Goal: Task Accomplishment & Management: Manage account settings

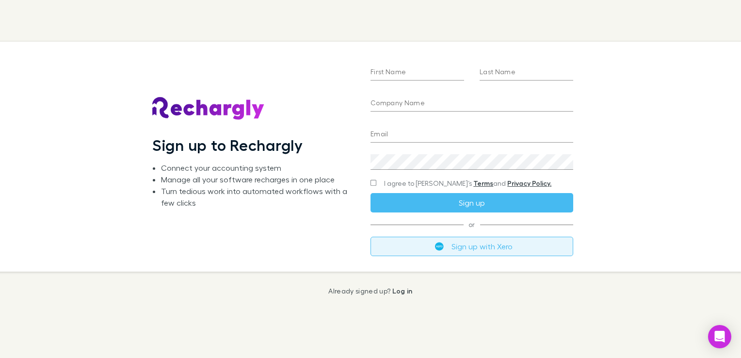
click at [474, 241] on button "Sign up with Xero" at bounding box center [472, 246] width 203 height 19
click at [458, 252] on button "Sign up with Xero" at bounding box center [472, 246] width 203 height 19
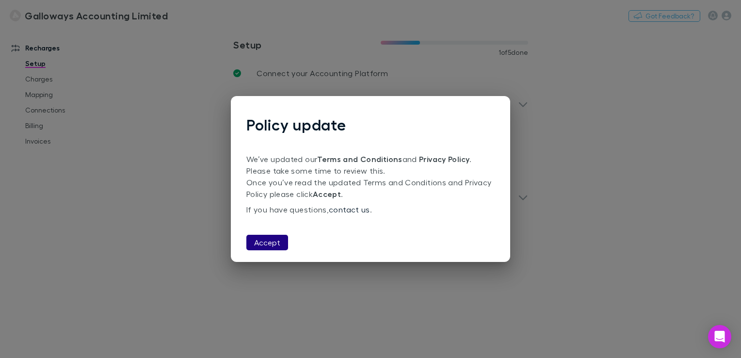
click at [270, 245] on button "Accept" at bounding box center [267, 243] width 42 height 16
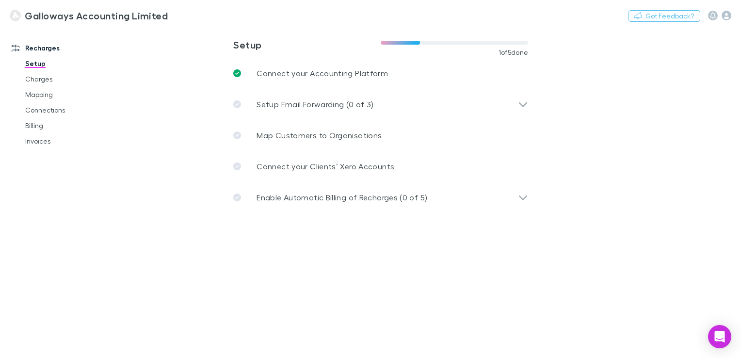
click at [428, 282] on main "**********" at bounding box center [431, 192] width 619 height 331
click at [264, 32] on main "**********" at bounding box center [431, 192] width 619 height 331
click at [369, 348] on div "0/9 completed" at bounding box center [370, 346] width 23 height 3
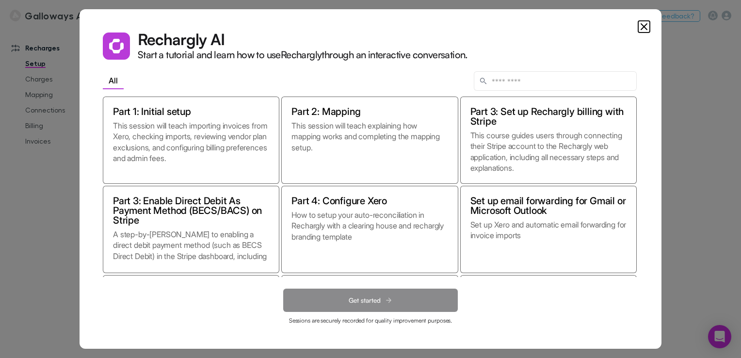
click at [644, 28] on icon "Close" at bounding box center [644, 27] width 12 height 12
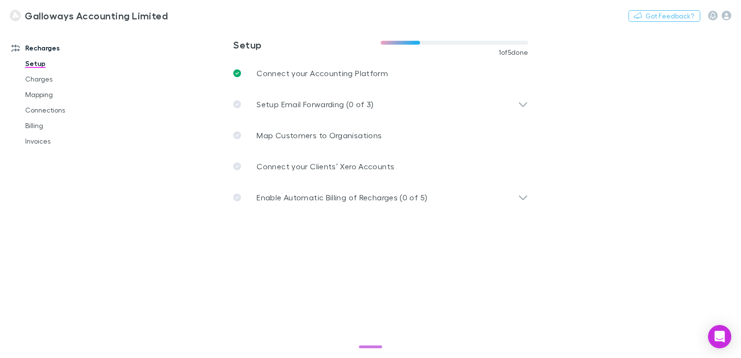
click at [183, 265] on main "**********" at bounding box center [431, 192] width 619 height 331
click at [726, 16] on icon "button" at bounding box center [727, 16] width 10 height 10
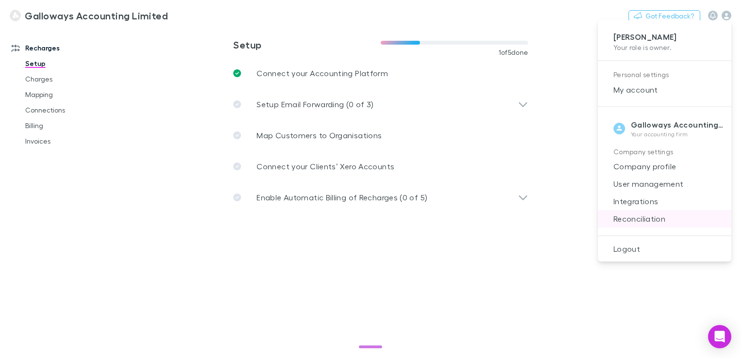
click at [636, 223] on span "Reconciliation" at bounding box center [665, 219] width 118 height 12
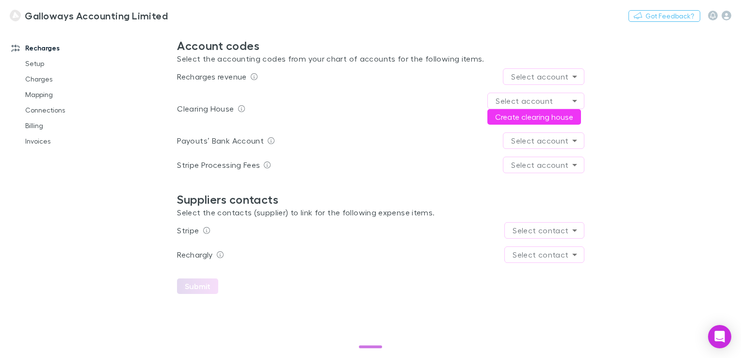
click at [578, 161] on body "Galloways Accounting Limited Nothing Got Feedback? Recharges Setup Charges Mapp…" at bounding box center [370, 179] width 741 height 358
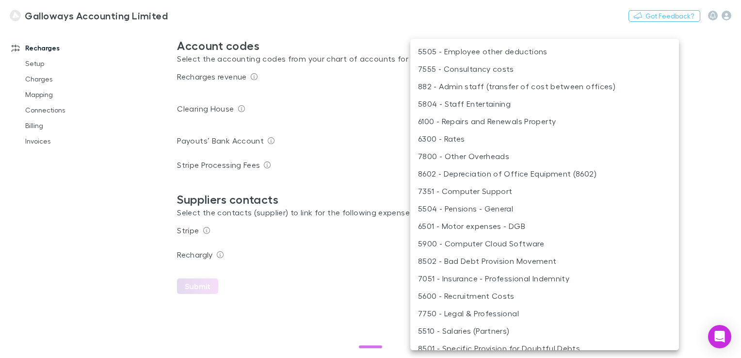
click at [704, 187] on div at bounding box center [370, 179] width 741 height 358
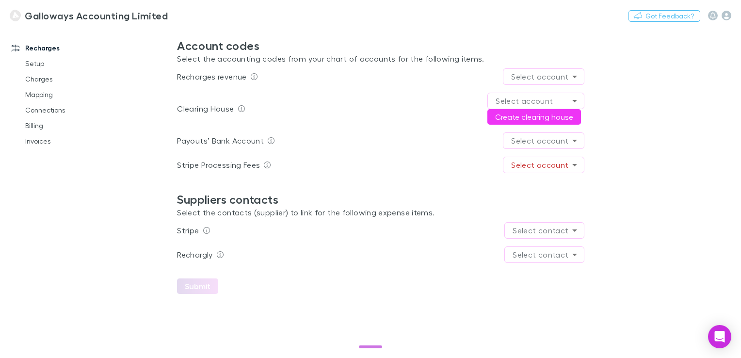
click at [77, 18] on h3 "Galloways Accounting Limited" at bounding box center [96, 16] width 143 height 12
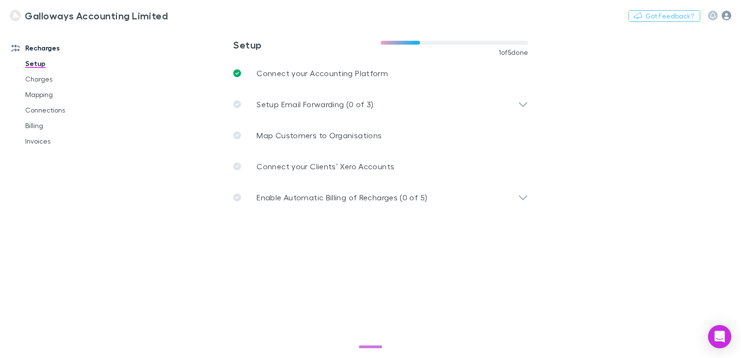
click at [731, 16] on icon "button" at bounding box center [727, 16] width 10 height 10
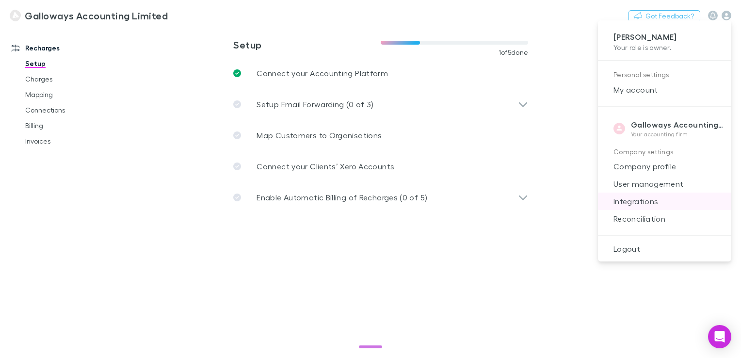
click at [654, 199] on span "Integrations" at bounding box center [665, 201] width 118 height 12
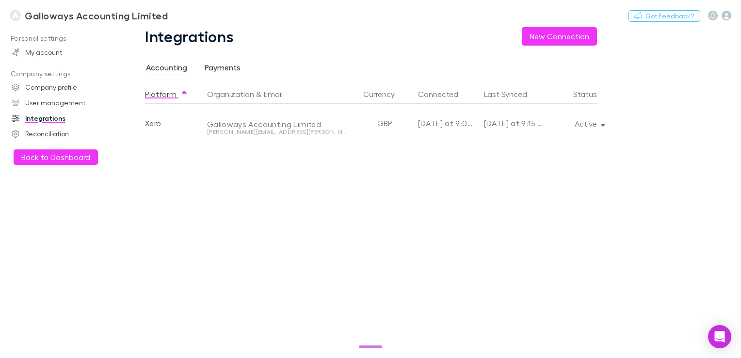
click at [233, 63] on span "Payments" at bounding box center [223, 69] width 36 height 13
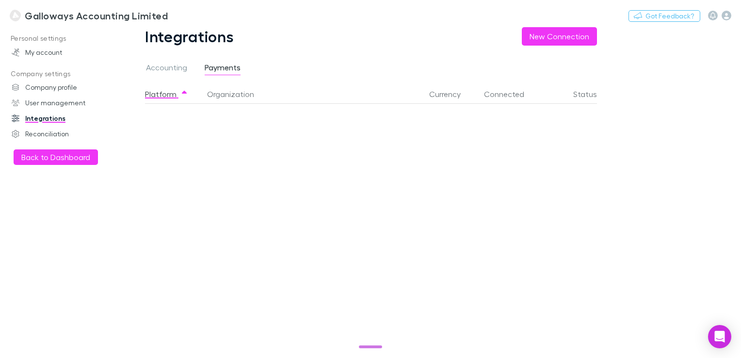
click at [366, 187] on div "Platform Organization Currency Connected Status" at bounding box center [379, 221] width 468 height 274
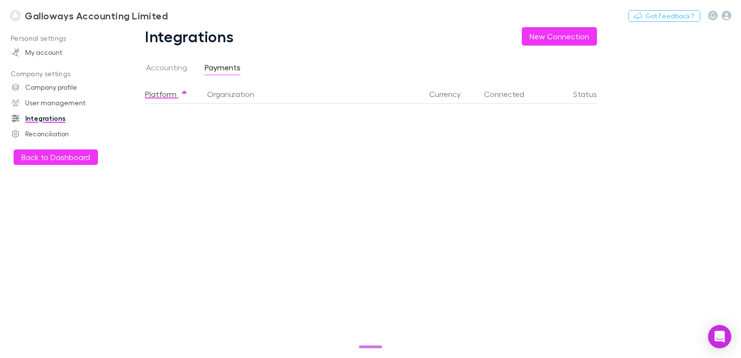
click at [366, 187] on div "Platform Organization Currency Connected Status" at bounding box center [379, 221] width 468 height 274
click at [385, 218] on div "Platform Organization Currency Connected Status" at bounding box center [379, 221] width 468 height 274
click at [348, 257] on div "Platform Organization Currency Connected Status" at bounding box center [379, 221] width 468 height 274
click at [237, 192] on div "Platform Organization Currency Connected Status" at bounding box center [379, 221] width 468 height 274
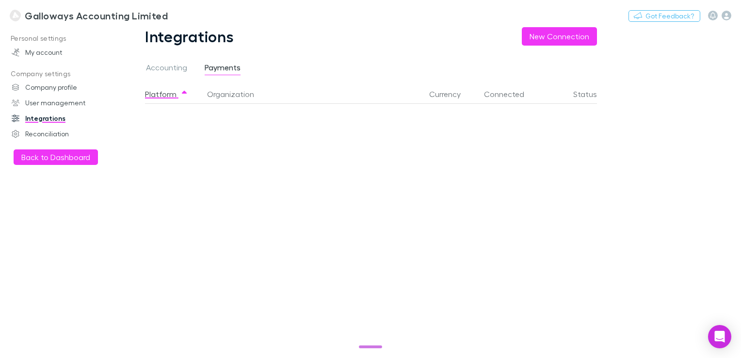
click at [214, 142] on div "Platform Organization Currency Connected Status" at bounding box center [379, 221] width 468 height 274
click at [345, 245] on div "Platform Organization Currency Connected Status" at bounding box center [379, 221] width 468 height 274
click at [302, 49] on div "Integrations New Connection Accounting Payments Platform Organization Currency …" at bounding box center [379, 192] width 514 height 331
click at [179, 65] on span "Accounting" at bounding box center [166, 69] width 41 height 13
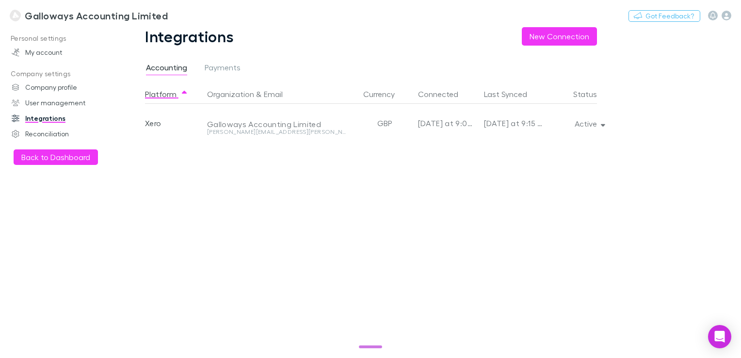
click at [189, 208] on div "Platform Organization & Email Currency Connected Last Synced Status Xero Gallow…" at bounding box center [379, 221] width 468 height 274
click at [250, 224] on div "Platform Organization & Email Currency Connected Last Synced Status Xero Gallow…" at bounding box center [379, 221] width 468 height 274
click at [392, 31] on div "Integrations New Connection" at bounding box center [379, 36] width 468 height 18
click at [452, 197] on div "Platform Organization & Email Currency Connected Last Synced Status Xero Gallow…" at bounding box center [379, 221] width 468 height 274
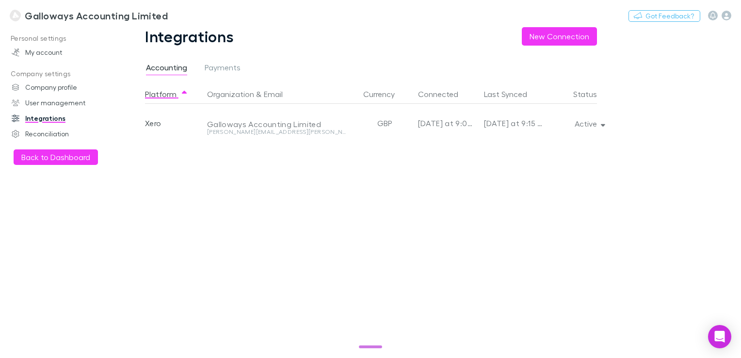
click at [419, 28] on div "Galloways Accounting Limited Nothing Got Feedback?" at bounding box center [370, 15] width 741 height 31
click at [210, 215] on div "Platform Organization & Email Currency Connected Last Synced Status Xero Gallow…" at bounding box center [379, 221] width 468 height 274
click at [376, 40] on div "Integrations New Connection" at bounding box center [379, 36] width 468 height 18
click at [31, 18] on h3 "Galloways Accounting Limited" at bounding box center [96, 16] width 143 height 12
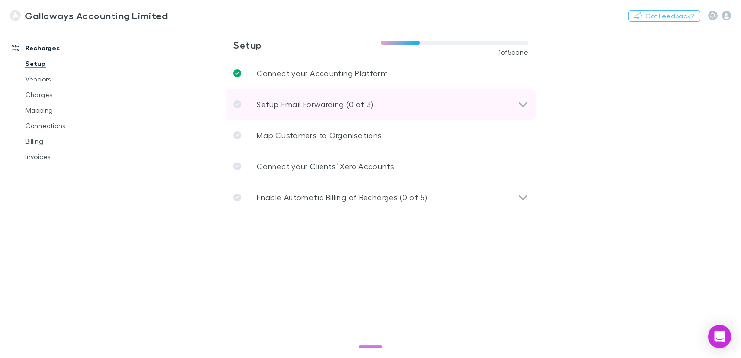
click at [361, 106] on p "Setup Email Forwarding (0 of 3)" at bounding box center [315, 104] width 117 height 12
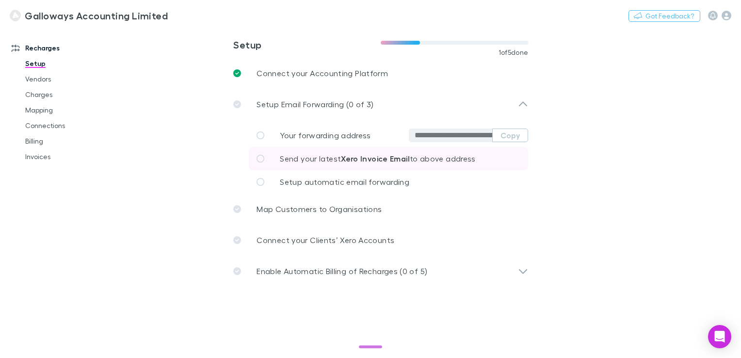
click at [260, 160] on icon at bounding box center [261, 159] width 8 height 8
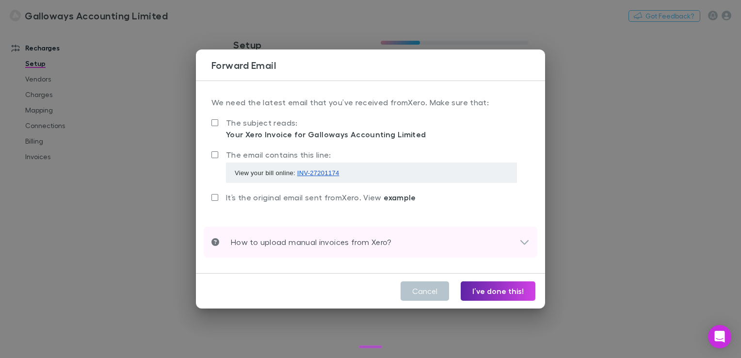
click at [328, 232] on div "How to upload manual invoices from Xero?" at bounding box center [371, 242] width 334 height 31
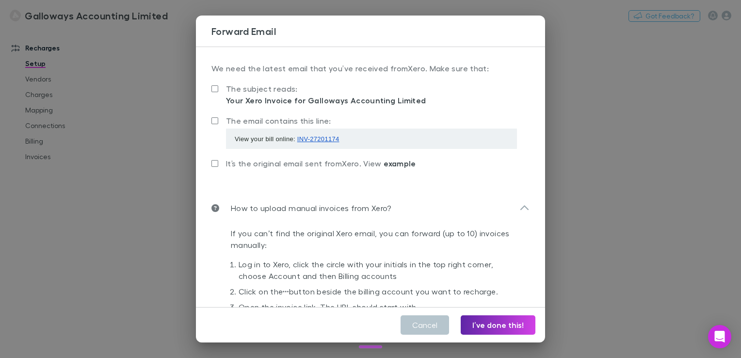
click at [285, 176] on div "It’s the original email sent from Xero . View example" at bounding box center [371, 171] width 318 height 28
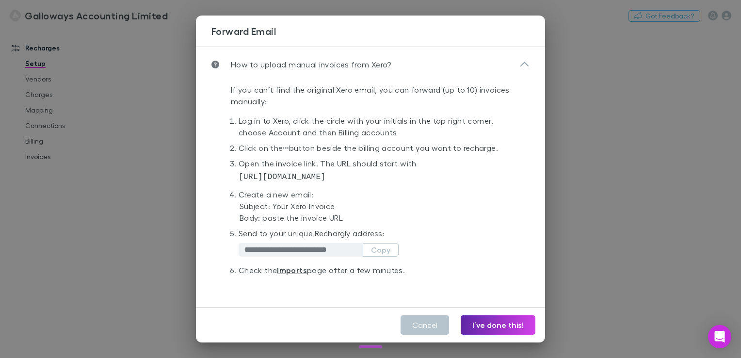
scroll to position [144, 0]
click at [387, 247] on button "Copy" at bounding box center [381, 250] width 36 height 14
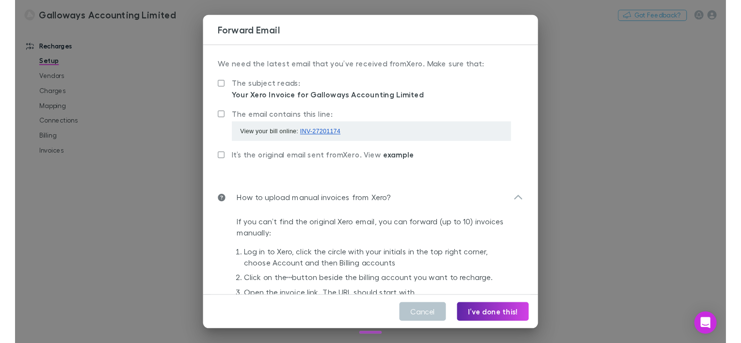
scroll to position [0, 0]
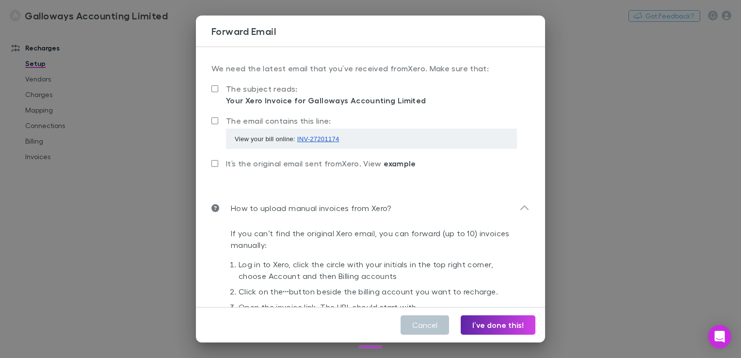
click at [571, 211] on div "**********" at bounding box center [370, 179] width 741 height 358
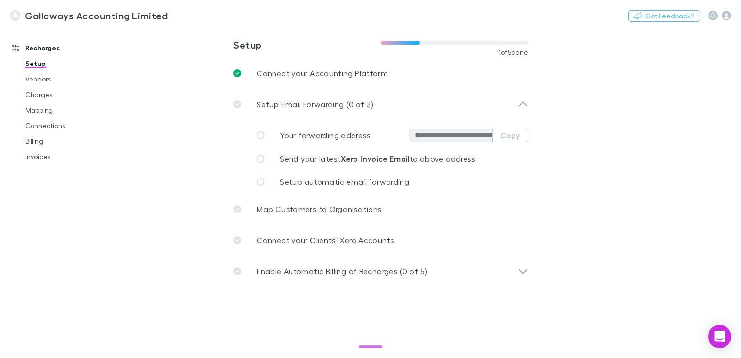
click at [59, 230] on div "Recharges Setup Vendors Charges Mapping Connections Billing Invoices" at bounding box center [64, 190] width 129 height 319
click at [646, 266] on main "**********" at bounding box center [431, 192] width 619 height 331
click at [67, 160] on link "Invoices" at bounding box center [72, 157] width 112 height 16
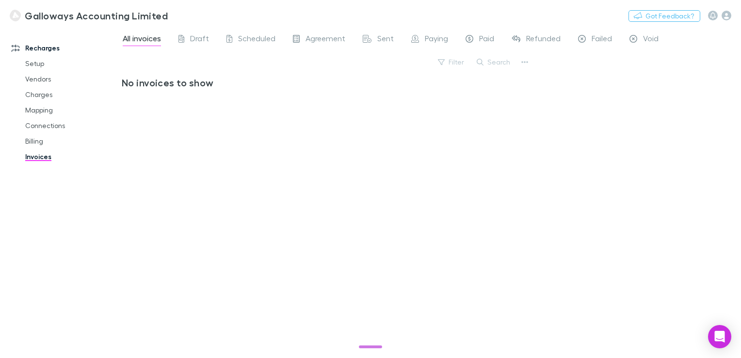
click at [214, 212] on div "No invoices to show" at bounding box center [327, 214] width 410 height 274
click at [20, 15] on img at bounding box center [15, 16] width 11 height 12
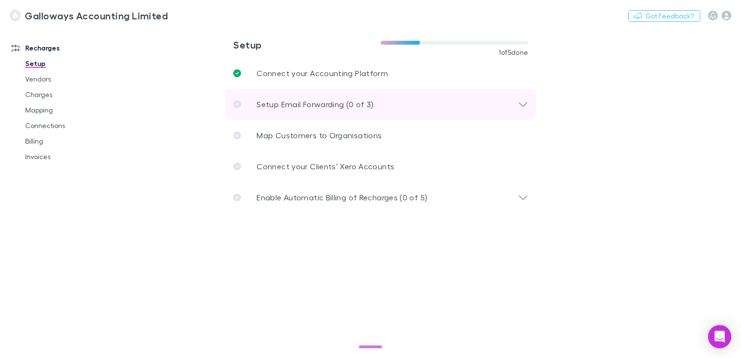
click at [339, 98] on p "Setup Email Forwarding (0 of 3)" at bounding box center [315, 104] width 117 height 12
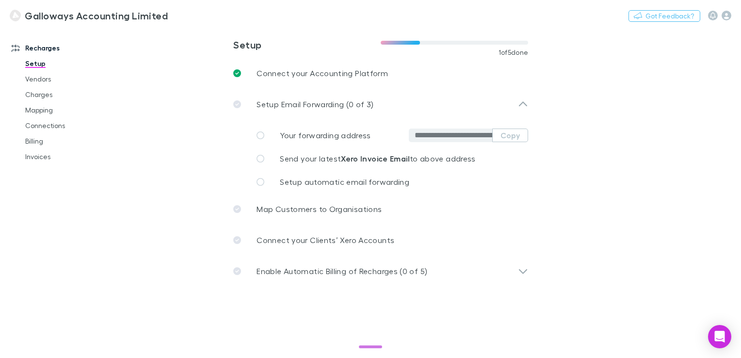
click at [144, 227] on main "**********" at bounding box center [431, 192] width 619 height 331
click at [44, 158] on link "Invoices" at bounding box center [72, 157] width 112 height 16
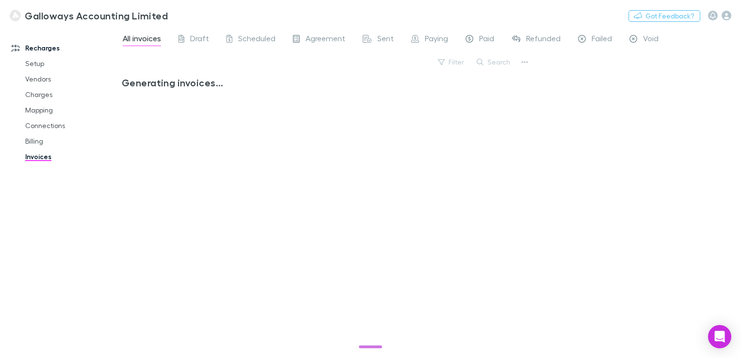
click at [202, 15] on div "Galloways Accounting Limited Nothing Got Feedback?" at bounding box center [370, 15] width 741 height 31
click at [16, 262] on div "Recharges Setup Vendors Charges Mapping Connections Billing Invoices" at bounding box center [64, 190] width 129 height 319
click at [44, 161] on link "Invoices" at bounding box center [72, 157] width 112 height 16
click at [71, 225] on div "Recharges Setup Vendors Charges Mapping Connections Billing Invoices" at bounding box center [64, 190] width 129 height 319
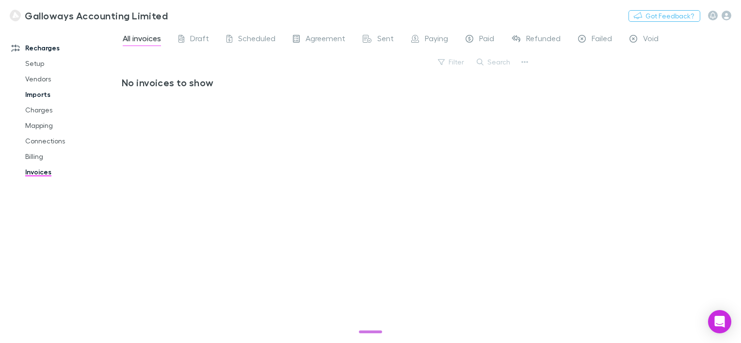
click at [43, 99] on link "Imports" at bounding box center [72, 95] width 112 height 16
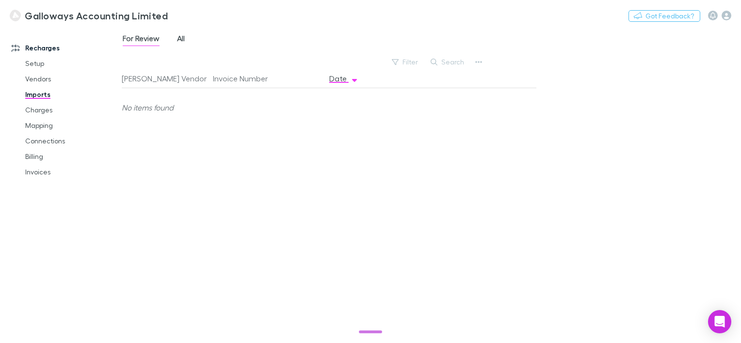
click at [182, 35] on span "All" at bounding box center [181, 39] width 8 height 13
click at [132, 109] on div "Xero" at bounding box center [163, 107] width 83 height 39
click at [51, 132] on link "Mapping" at bounding box center [72, 126] width 112 height 16
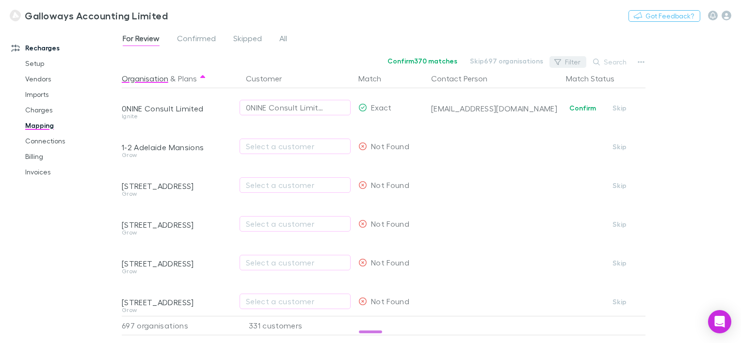
click at [559, 63] on icon "button" at bounding box center [557, 62] width 7 height 6
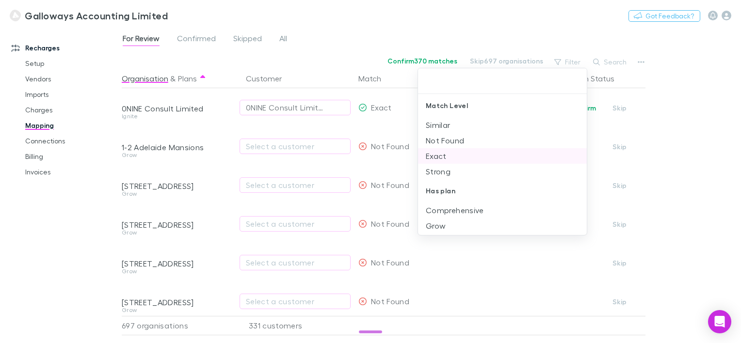
click at [441, 152] on li "Exact" at bounding box center [502, 156] width 169 height 16
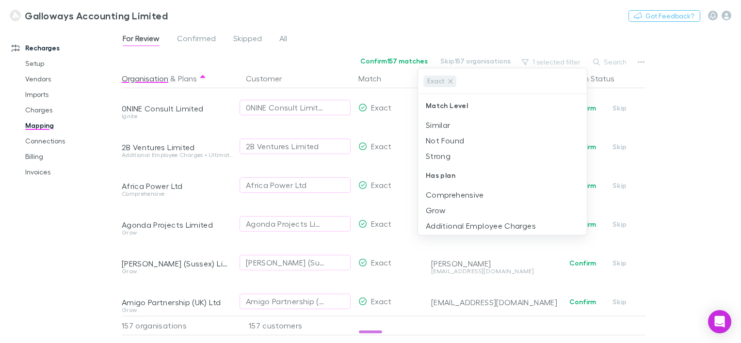
click at [706, 142] on div at bounding box center [370, 171] width 741 height 343
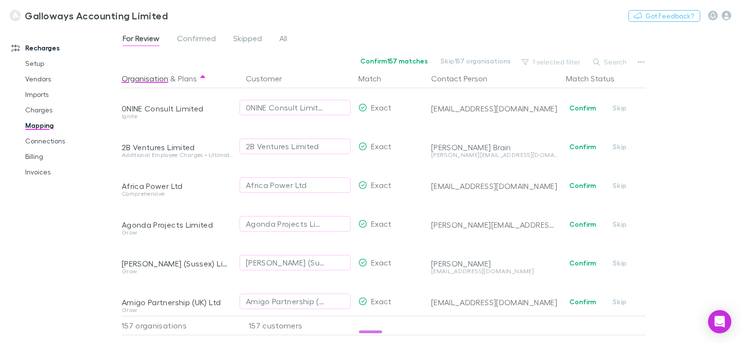
click at [702, 190] on div "For Review Confirmed Skipped All Confirm 157 matches Skip 157 organisations 1 s…" at bounding box center [431, 185] width 619 height 316
click at [71, 218] on div "Recharges Setup Vendors Imports Charges Mapping Connections Billing Invoices" at bounding box center [64, 183] width 129 height 305
click at [560, 60] on button "1 selected filter" at bounding box center [551, 62] width 69 height 12
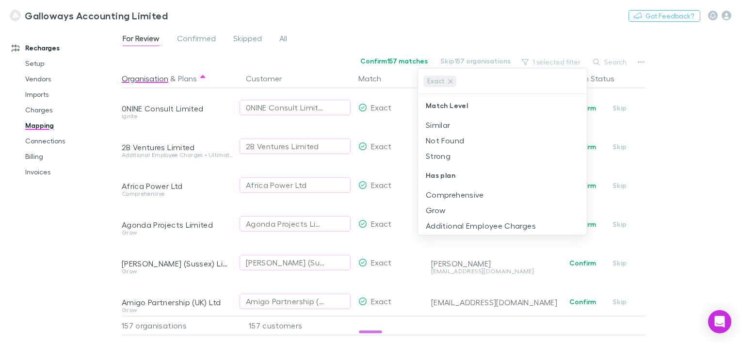
click at [726, 132] on div at bounding box center [370, 171] width 741 height 343
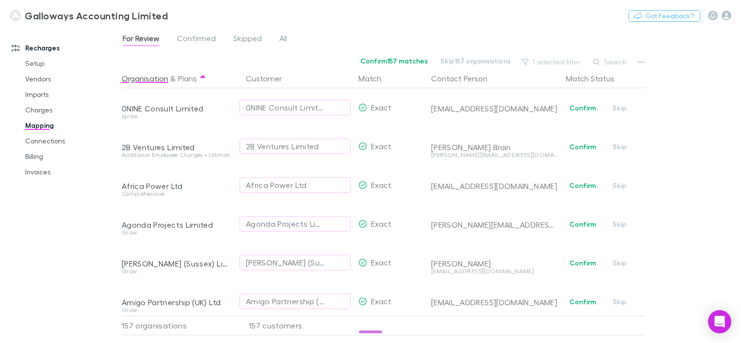
click at [55, 264] on div "Recharges Setup Vendors Imports Charges Mapping Connections Billing Invoices" at bounding box center [64, 183] width 129 height 305
click at [72, 15] on h3 "Galloways Accounting Limited" at bounding box center [96, 16] width 143 height 12
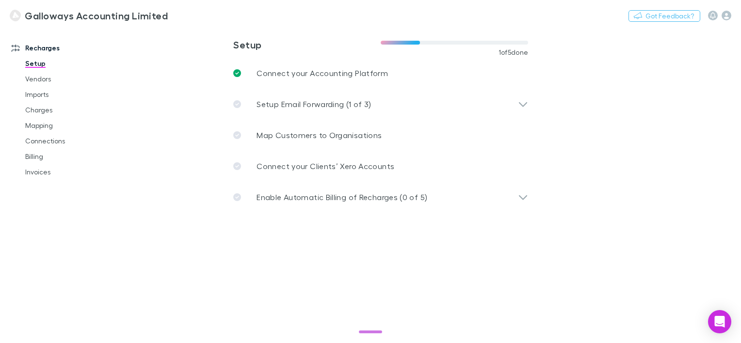
click at [72, 243] on div "Recharges Setup Vendors Imports Charges Mapping Connections Billing Invoices" at bounding box center [64, 183] width 129 height 305
click at [219, 302] on main "**********" at bounding box center [431, 185] width 619 height 316
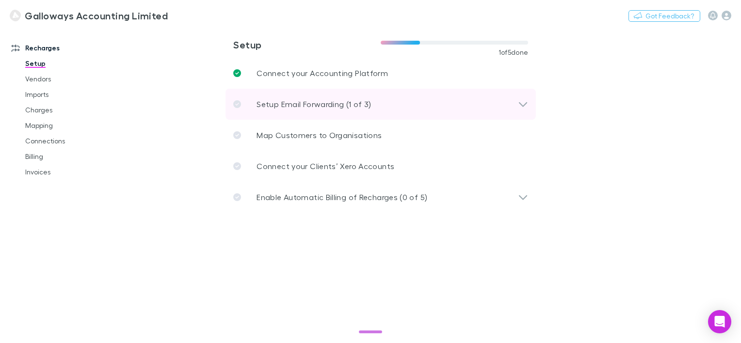
click at [516, 106] on div "Setup Email Forwarding (1 of 3)" at bounding box center [375, 104] width 285 height 12
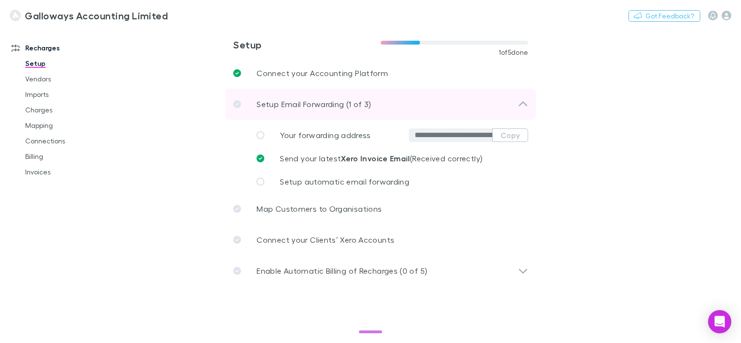
click at [516, 106] on div "Setup Email Forwarding (1 of 3)" at bounding box center [375, 104] width 285 height 12
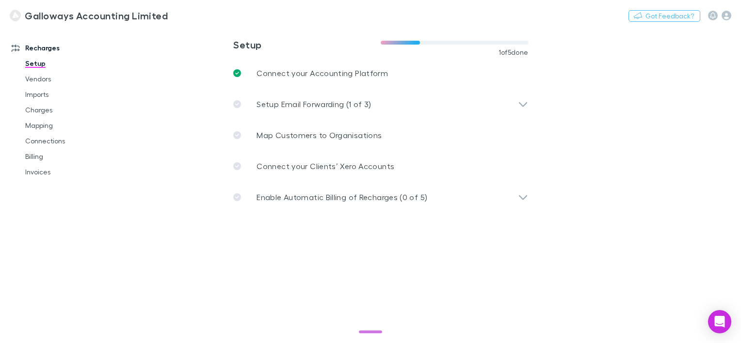
click at [580, 147] on main "**********" at bounding box center [431, 185] width 619 height 316
click at [247, 268] on main "**********" at bounding box center [431, 185] width 619 height 316
click at [49, 75] on link "Vendors" at bounding box center [72, 79] width 112 height 16
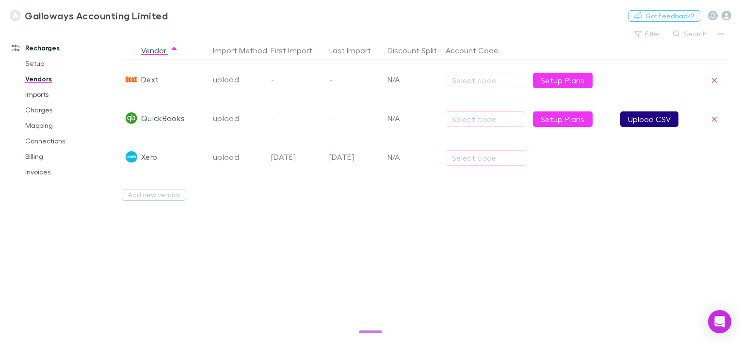
click at [639, 118] on button "Upload CSV" at bounding box center [649, 120] width 58 height 16
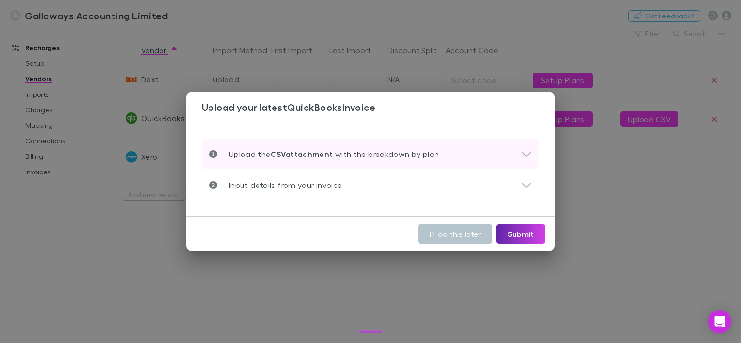
click at [530, 148] on icon at bounding box center [526, 154] width 10 height 12
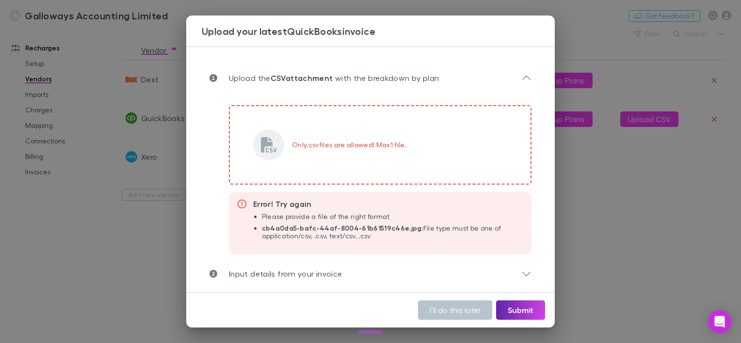
click at [522, 194] on div "Error! Try again Please provide a file of the right format cb4a0da5-bafc-44af-8…" at bounding box center [380, 224] width 303 height 62
click at [619, 241] on div "Upload your latest QuickBooks invoice Upload the CSV attachment with the breakd…" at bounding box center [370, 171] width 741 height 343
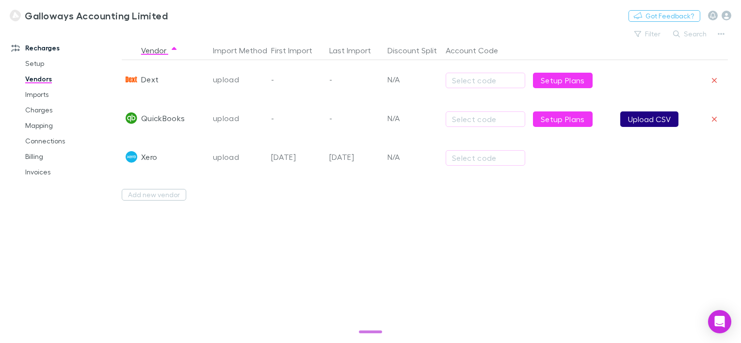
click at [642, 124] on button "Upload CSV" at bounding box center [649, 120] width 58 height 16
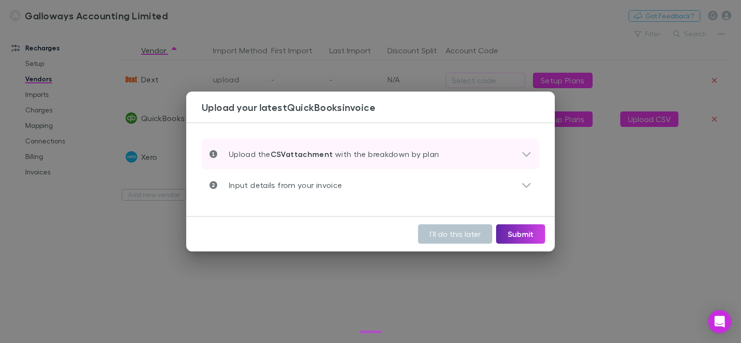
click at [530, 153] on icon at bounding box center [526, 154] width 8 height 5
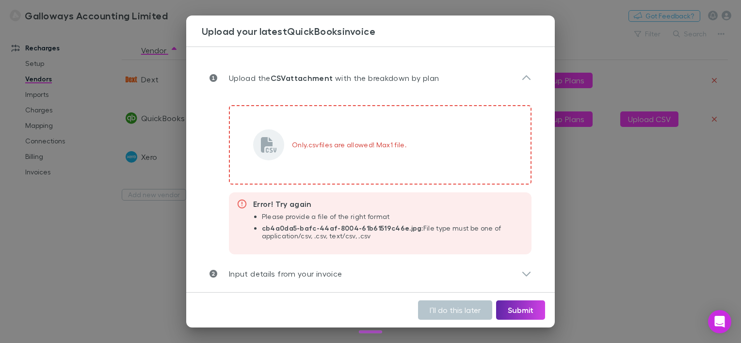
click at [562, 149] on div "Upload your latest QuickBooks invoice Upload the CSV attachment with the breakd…" at bounding box center [370, 171] width 741 height 343
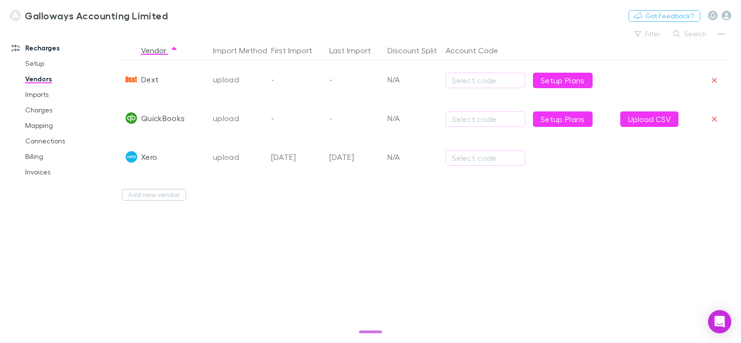
click at [591, 221] on div "Vendor Import Method First Import Last Import Discount Split Account Code Dext …" at bounding box center [425, 192] width 606 height 303
click at [648, 113] on button "Upload CSV" at bounding box center [649, 120] width 58 height 16
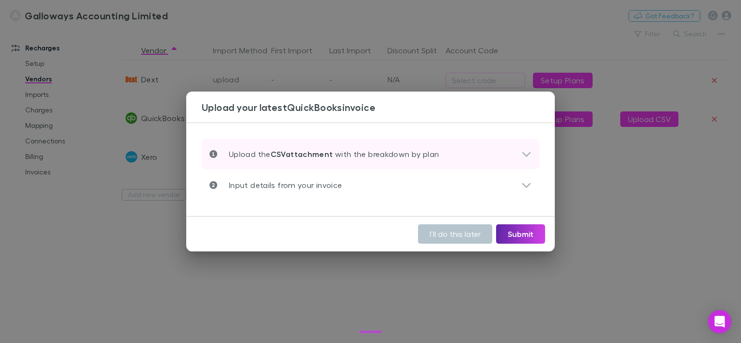
click at [529, 156] on icon at bounding box center [526, 154] width 10 height 12
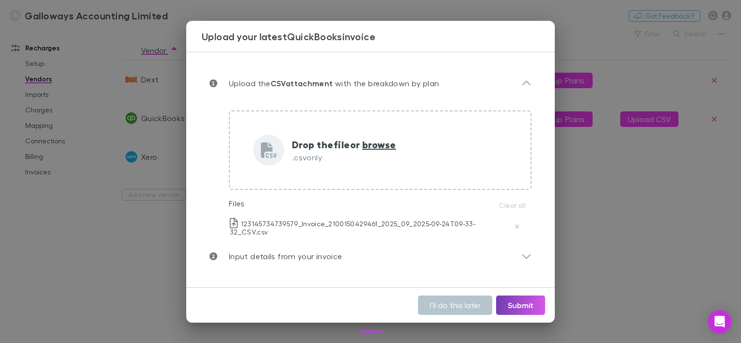
click at [515, 305] on button "Submit" at bounding box center [520, 305] width 49 height 19
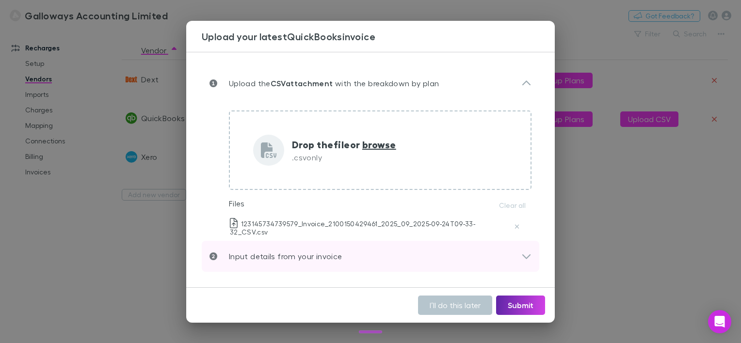
click at [521, 254] on div "Input details from your invoice" at bounding box center [366, 257] width 312 height 12
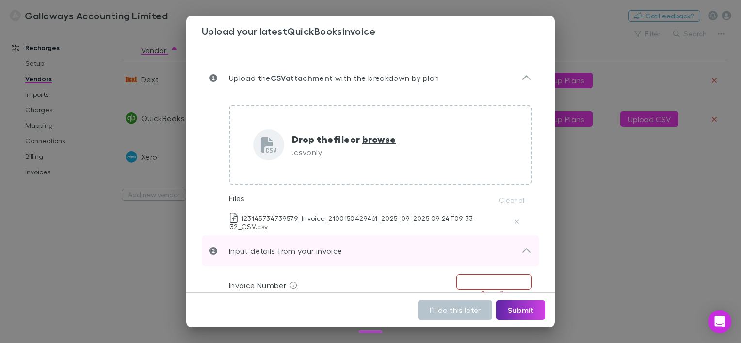
scroll to position [77, 0]
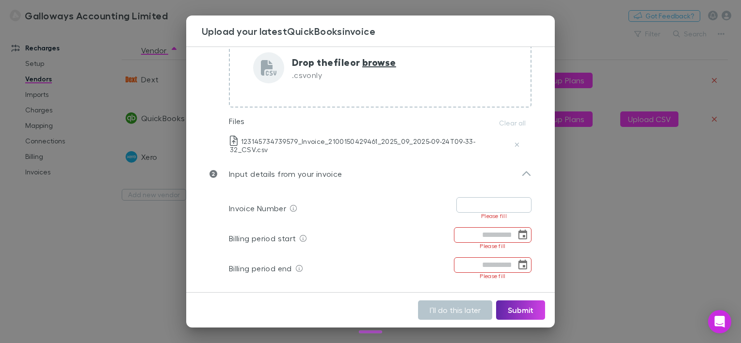
click at [482, 202] on input "text" at bounding box center [493, 205] width 75 height 16
paste input "**********"
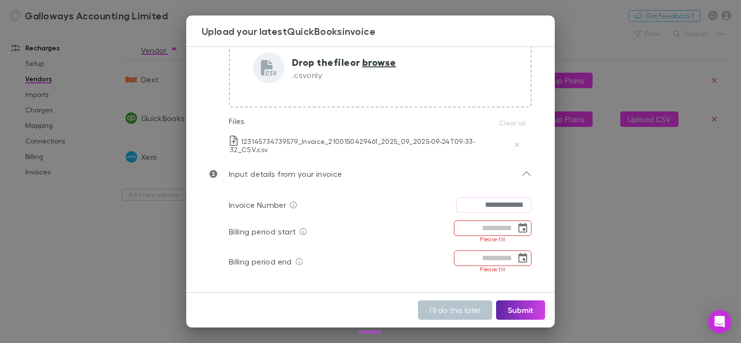
scroll to position [70, 0]
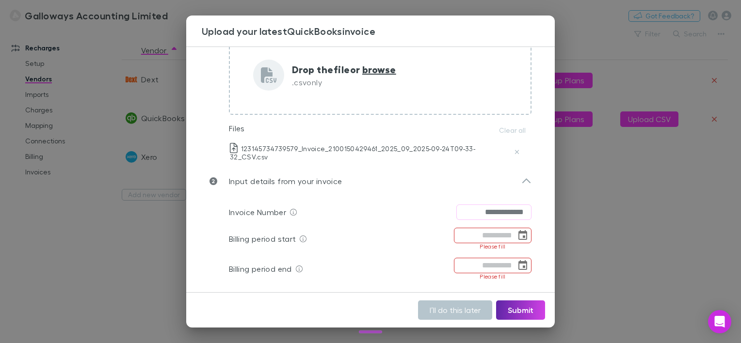
type input "**********"
click at [486, 230] on input "tel" at bounding box center [485, 236] width 62 height 16
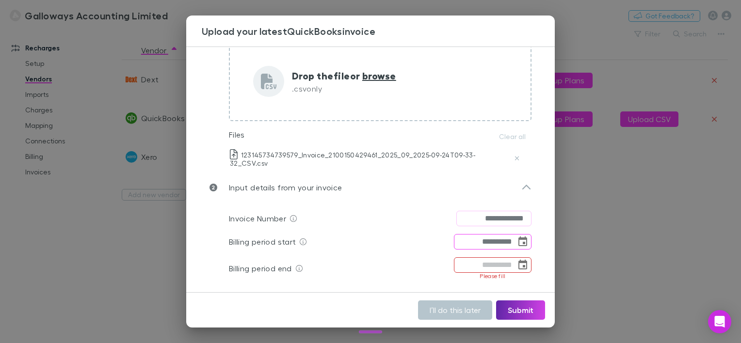
type input "**********"
click at [492, 258] on input "tel" at bounding box center [485, 266] width 62 height 16
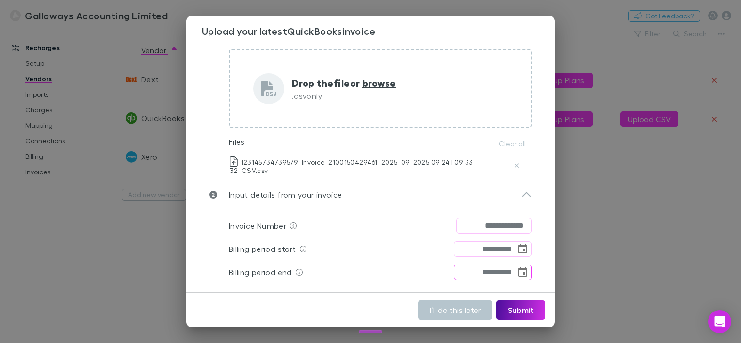
type input "**********"
click at [518, 307] on button "Submit" at bounding box center [520, 310] width 49 height 19
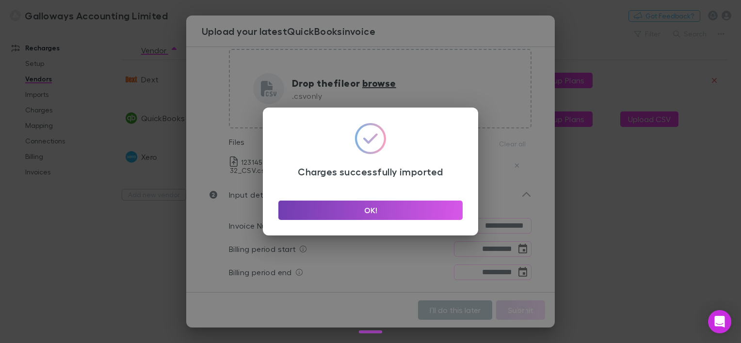
click at [403, 208] on button "OK!" at bounding box center [370, 210] width 184 height 19
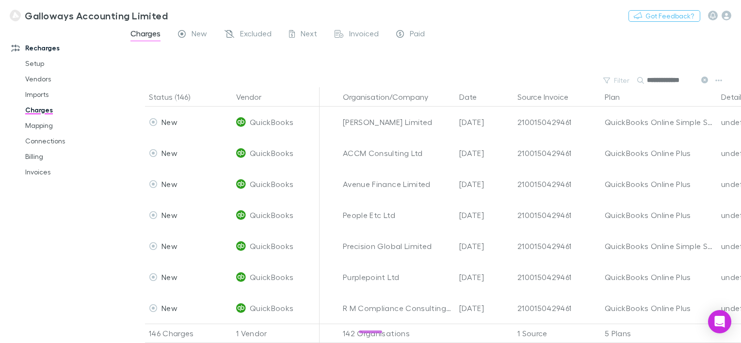
click at [60, 228] on div "Recharges Setup Vendors Imports Charges Mapping Connections Billing Invoices" at bounding box center [64, 183] width 129 height 305
click at [90, 254] on div "Recharges Setup Vendors Imports Charges Mapping Connections Billing Invoices" at bounding box center [64, 183] width 129 height 305
click at [80, 267] on div "Recharges Setup Vendors Imports Charges Mapping Connections Billing Invoices" at bounding box center [64, 183] width 129 height 305
click at [523, 31] on div "Charges New Excluded Next Invoiced Paid" at bounding box center [431, 36] width 619 height 18
click at [51, 176] on link "Invoices" at bounding box center [72, 172] width 112 height 16
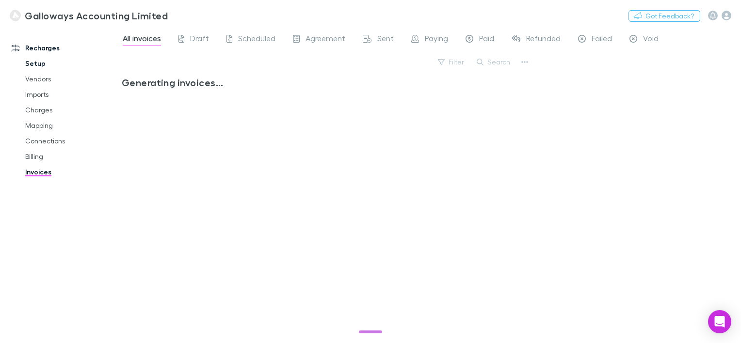
click at [40, 57] on link "Setup" at bounding box center [72, 64] width 112 height 16
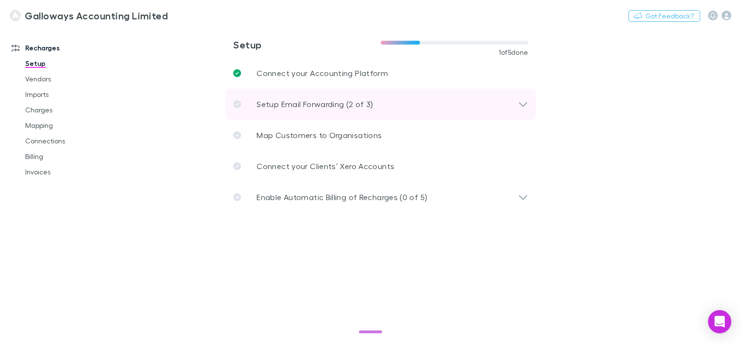
click at [520, 109] on icon at bounding box center [523, 104] width 10 height 12
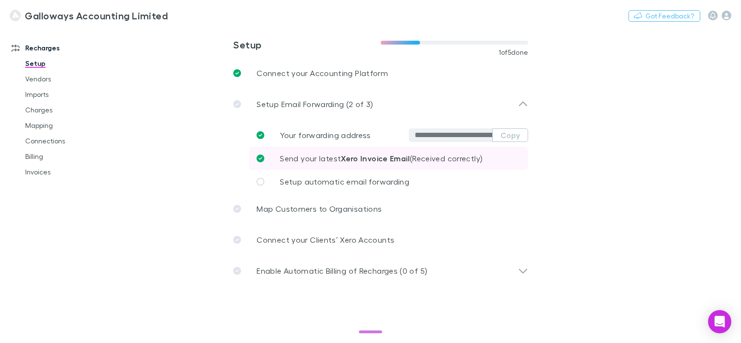
click at [371, 156] on strong "Xero Invoice Email" at bounding box center [375, 159] width 69 height 10
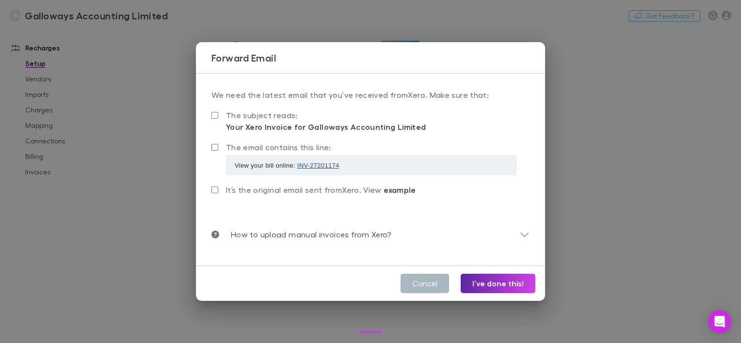
click at [431, 280] on button "Cancel" at bounding box center [425, 283] width 49 height 19
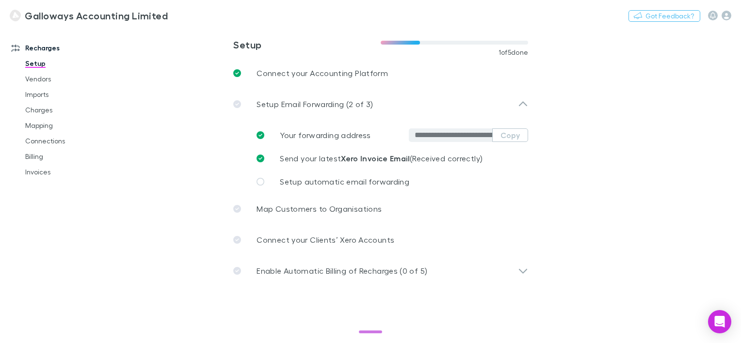
click at [159, 255] on main "**********" at bounding box center [431, 185] width 619 height 316
click at [510, 135] on button "Copy" at bounding box center [510, 136] width 36 height 14
click at [653, 123] on main "**********" at bounding box center [431, 185] width 619 height 316
click at [72, 95] on link "Imports" at bounding box center [72, 95] width 112 height 16
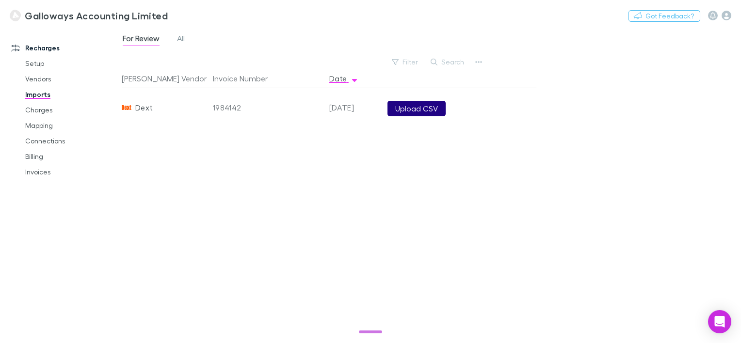
click at [425, 108] on button "Upload CSV" at bounding box center [417, 109] width 58 height 16
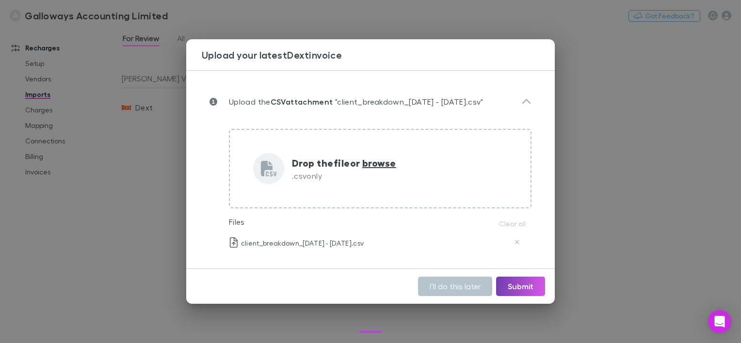
click at [516, 291] on button "Submit" at bounding box center [520, 286] width 49 height 19
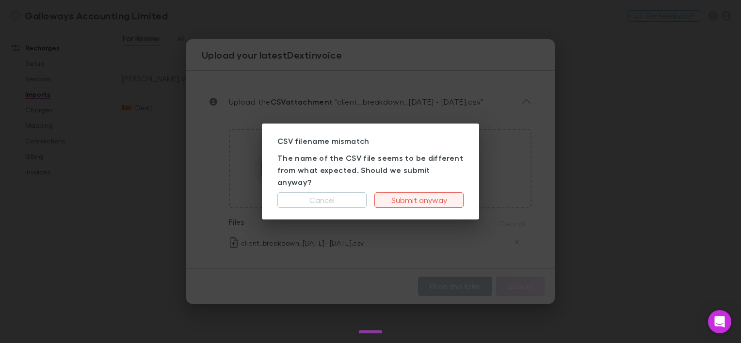
click at [413, 196] on button "Submit anyway" at bounding box center [418, 201] width 89 height 16
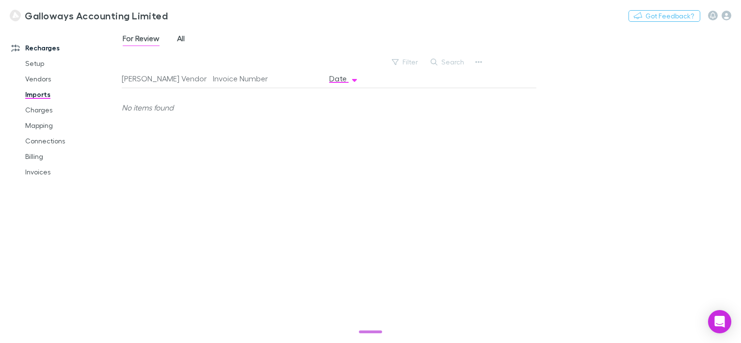
click at [177, 37] on span "All" at bounding box center [181, 39] width 8 height 13
click at [255, 35] on div "For Review All" at bounding box center [431, 41] width 619 height 18
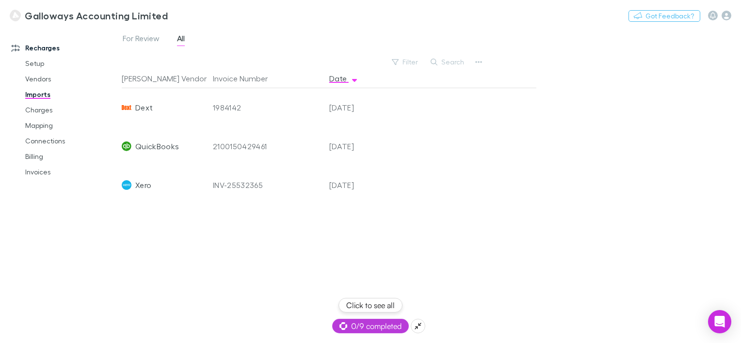
click at [374, 332] on span "0/9 completed" at bounding box center [371, 327] width 62 height 12
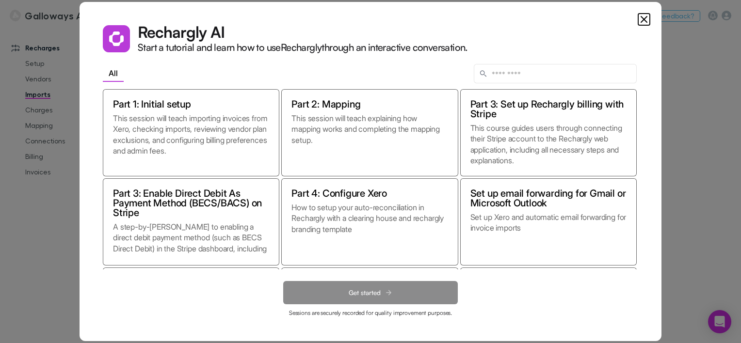
click at [555, 20] on div "Rechargly AI Start a tutorial and learn how to use Rechargly through an interac…" at bounding box center [371, 172] width 582 height 340
click at [642, 19] on icon "Close" at bounding box center [644, 20] width 12 height 12
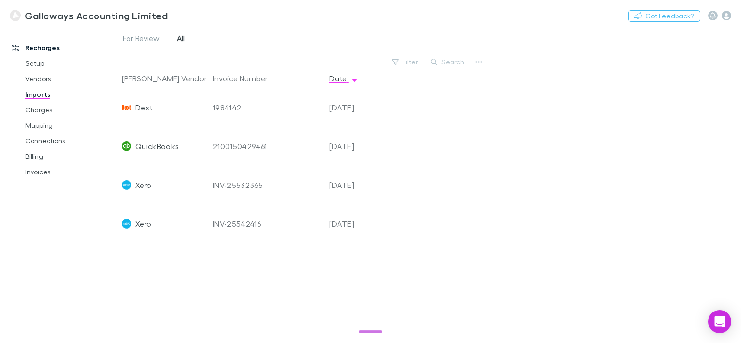
click at [210, 299] on div "[PERSON_NAME] Vendor Invoice Number Date Dext 1984142 [DATE] QuickBooks 2100150…" at bounding box center [329, 202] width 415 height 267
click at [122, 276] on div "[PERSON_NAME] Vendor Invoice Number Date Dext 1984142 [DATE] QuickBooks 2100150…" at bounding box center [329, 202] width 415 height 267
click at [62, 173] on link "Invoices" at bounding box center [72, 172] width 112 height 16
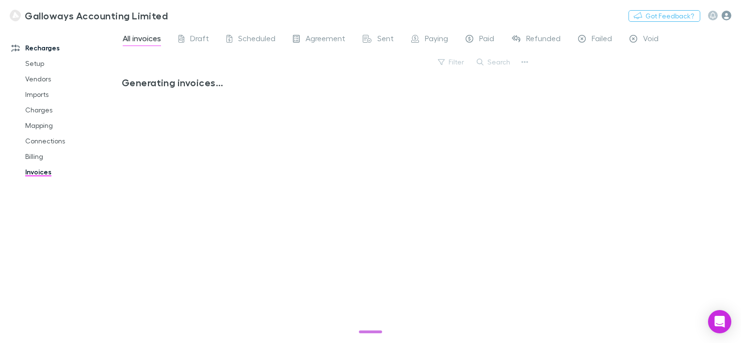
click at [728, 12] on icon "button" at bounding box center [727, 16] width 10 height 10
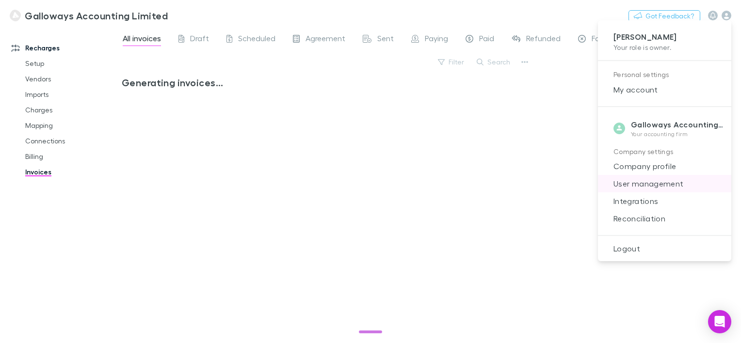
click at [659, 178] on span "User management" at bounding box center [665, 184] width 118 height 12
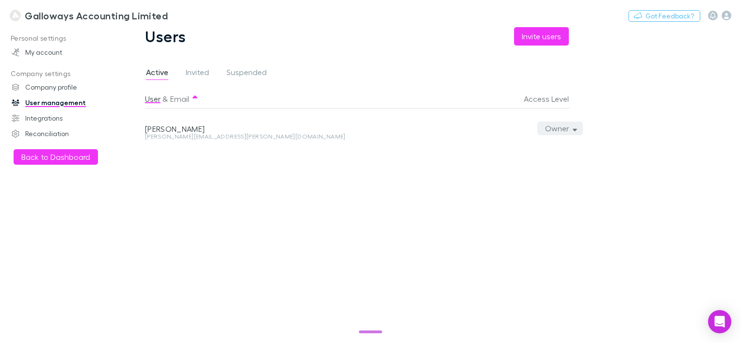
click at [560, 130] on button "Owner" at bounding box center [560, 129] width 46 height 14
click at [631, 145] on div at bounding box center [370, 171] width 741 height 343
drag, startPoint x: 539, startPoint y: 46, endPoint x: 541, endPoint y: 34, distance: 11.7
click at [541, 34] on div "Users Invite users Active Invited Suspended User & Email Access Level [PERSON_N…" at bounding box center [364, 185] width 485 height 316
click at [541, 34] on button "Invite users" at bounding box center [541, 36] width 55 height 18
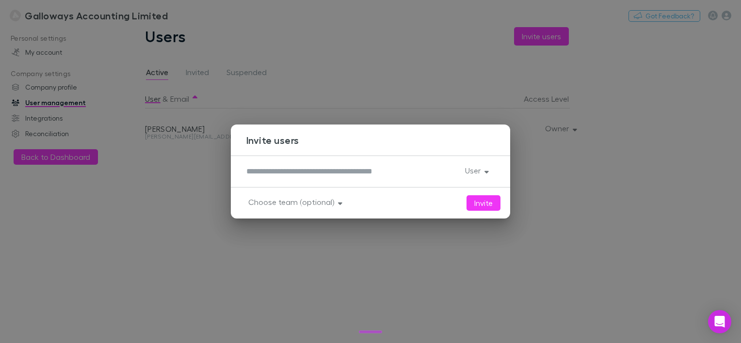
click at [398, 178] on div "*" at bounding box center [351, 172] width 211 height 16
type textarea "**********"
click at [482, 174] on button "User" at bounding box center [475, 171] width 37 height 14
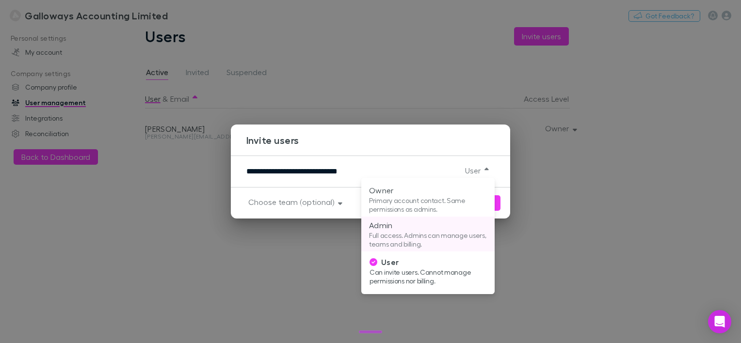
click at [452, 231] on p "Full access. Admins can manage users, teams and billing." at bounding box center [428, 239] width 118 height 17
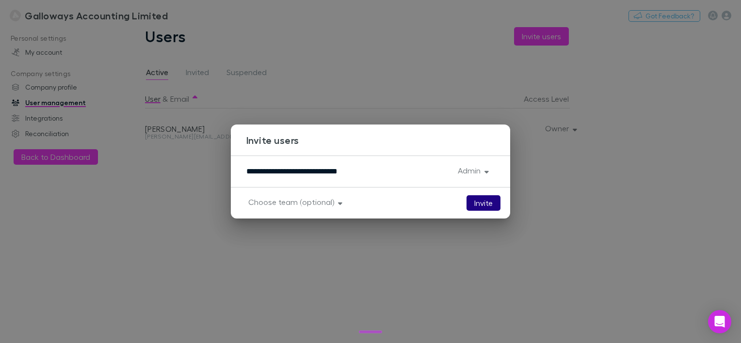
click at [489, 204] on button "Invite" at bounding box center [484, 203] width 34 height 16
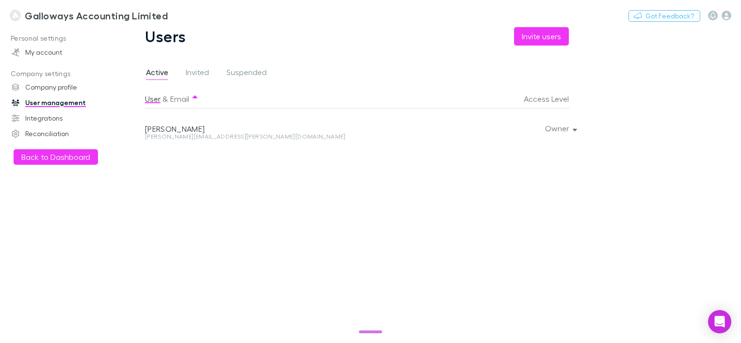
click at [472, 236] on div "User & Email Access Level [PERSON_NAME] [PERSON_NAME][EMAIL_ADDRESS][PERSON_NAM…" at bounding box center [364, 212] width 439 height 246
click at [186, 80] on span "Invited" at bounding box center [197, 73] width 23 height 13
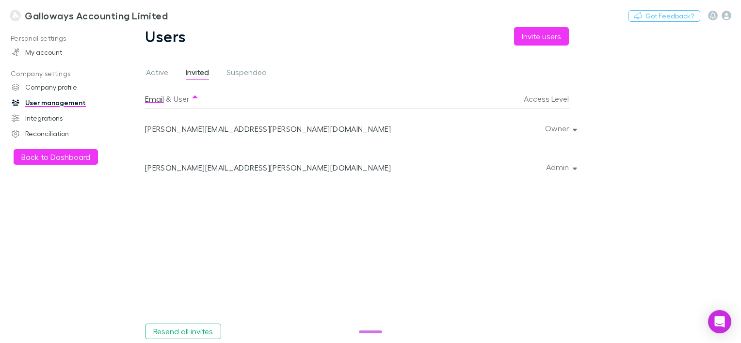
click at [323, 72] on div "Active Invited Suspended" at bounding box center [364, 75] width 439 height 18
click at [423, 275] on div "Email & User Access Level [PERSON_NAME][EMAIL_ADDRESS][PERSON_NAME][DOMAIN_NAME…" at bounding box center [364, 202] width 439 height 227
click at [515, 292] on div "Email & User Access Level [PERSON_NAME][EMAIL_ADDRESS][PERSON_NAME][DOMAIN_NAME…" at bounding box center [364, 202] width 439 height 227
click at [606, 242] on div "Users Invite users Active Invited Suspended Email & User Access Level [PERSON_N…" at bounding box center [364, 185] width 485 height 316
click at [667, 277] on main "Users Invite users Active Invited Suspended Email & User Access Level [PERSON_N…" at bounding box center [431, 185] width 619 height 316
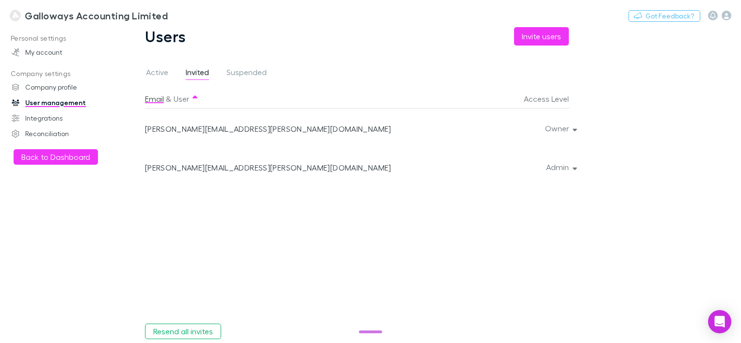
click at [551, 249] on div "Email & User Access Level [PERSON_NAME][EMAIL_ADDRESS][PERSON_NAME][DOMAIN_NAME…" at bounding box center [364, 202] width 439 height 227
click at [535, 271] on div "Email & User Access Level [PERSON_NAME][EMAIL_ADDRESS][PERSON_NAME][DOMAIN_NAME…" at bounding box center [364, 202] width 439 height 227
